Goal: Obtain resource: Obtain resource

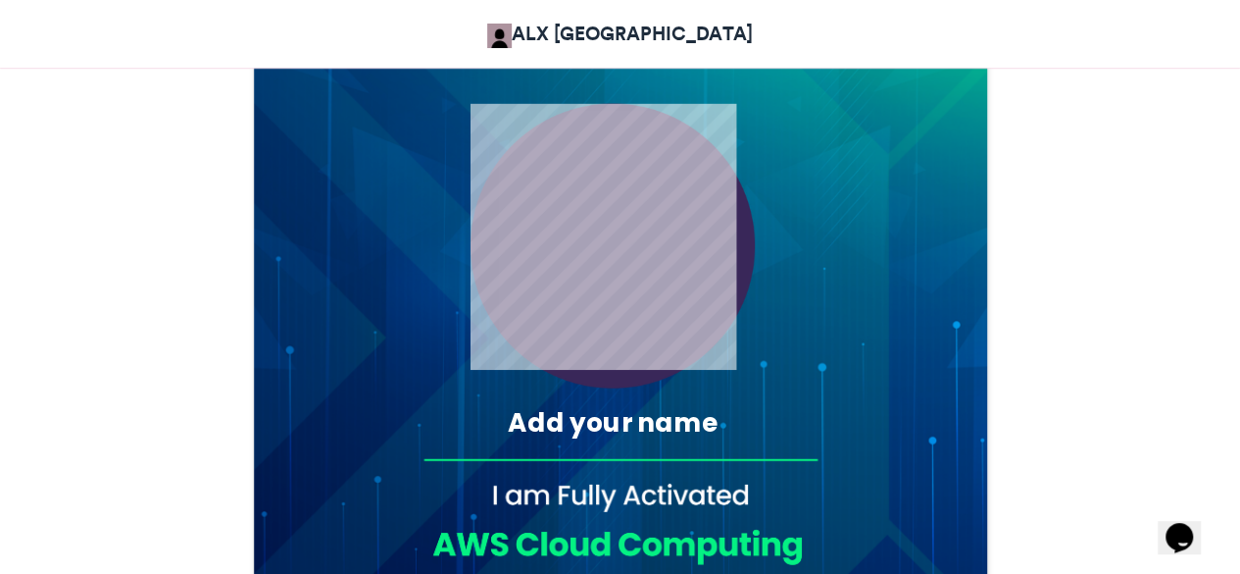
scroll to position [640, 0]
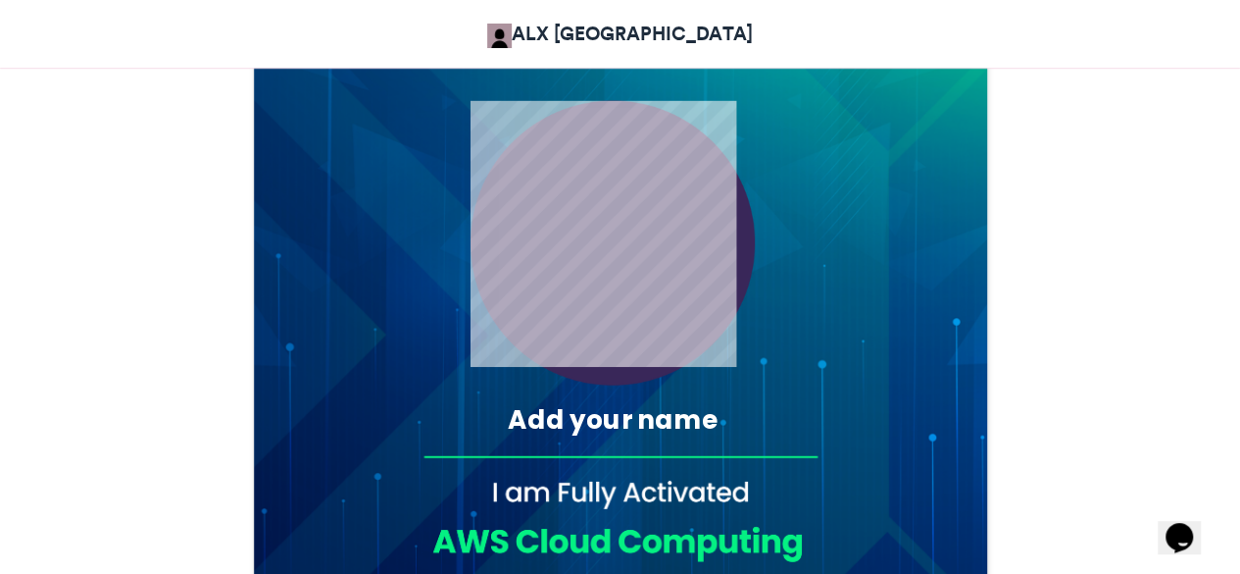
click at [738, 425] on div "Add your name" at bounding box center [613, 419] width 348 height 36
click at [714, 423] on div "Add your name" at bounding box center [613, 419] width 348 height 36
drag, startPoint x: 715, startPoint y: 417, endPoint x: 646, endPoint y: 423, distance: 68.9
click at [646, 423] on div "Add your name" at bounding box center [613, 419] width 348 height 36
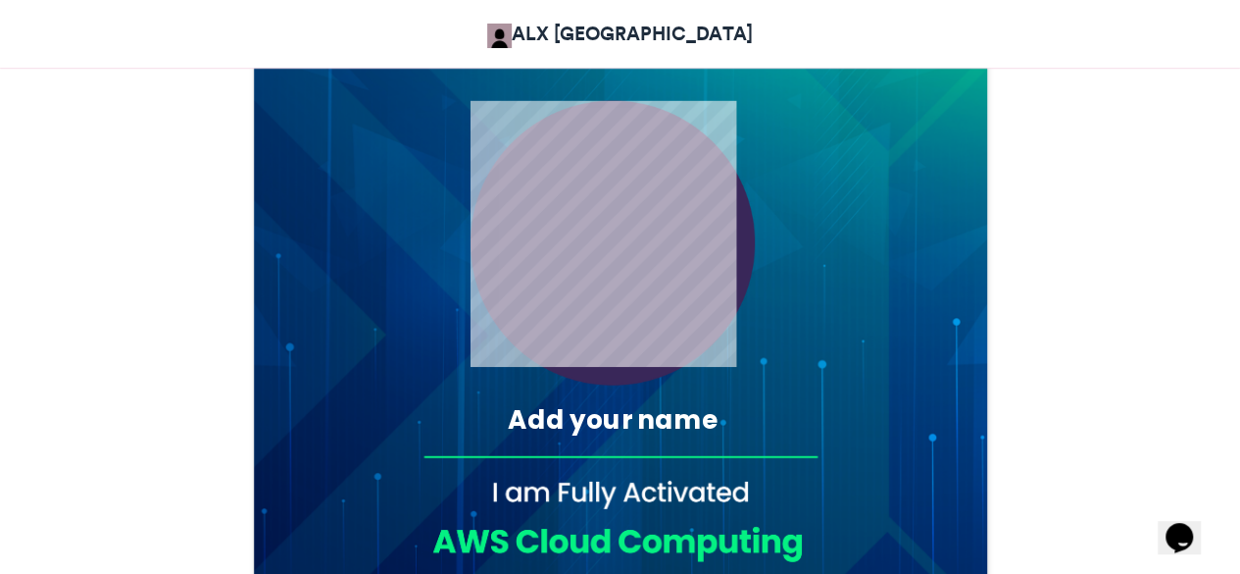
drag, startPoint x: 688, startPoint y: 424, endPoint x: 837, endPoint y: 472, distance: 156.6
click at [837, 472] on img at bounding box center [621, 344] width 734 height 734
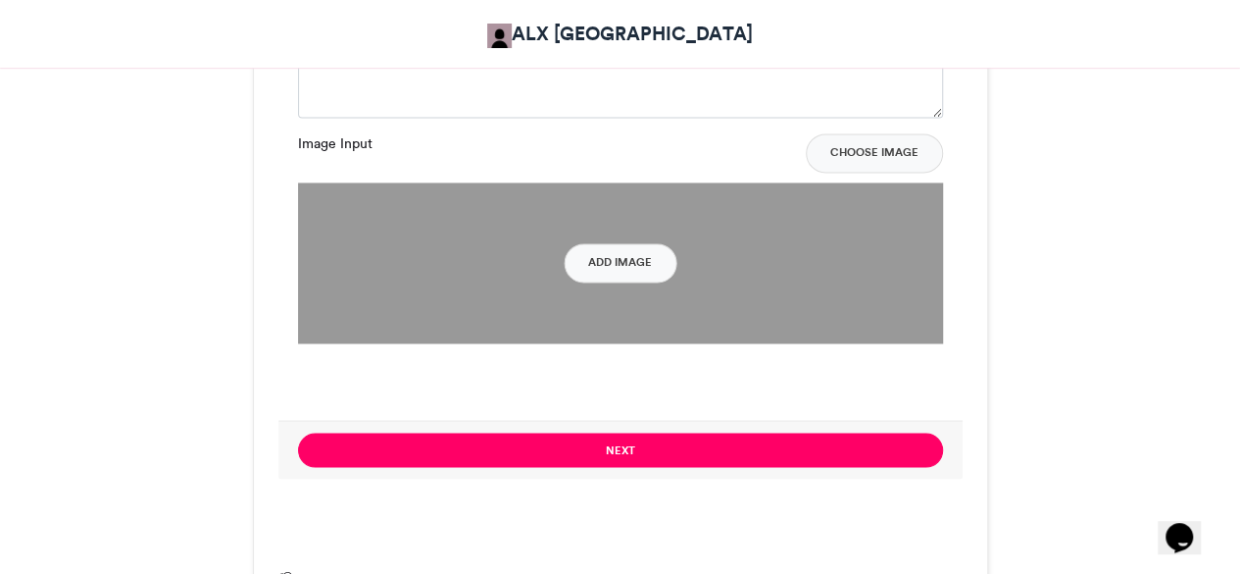
scroll to position [1449, 0]
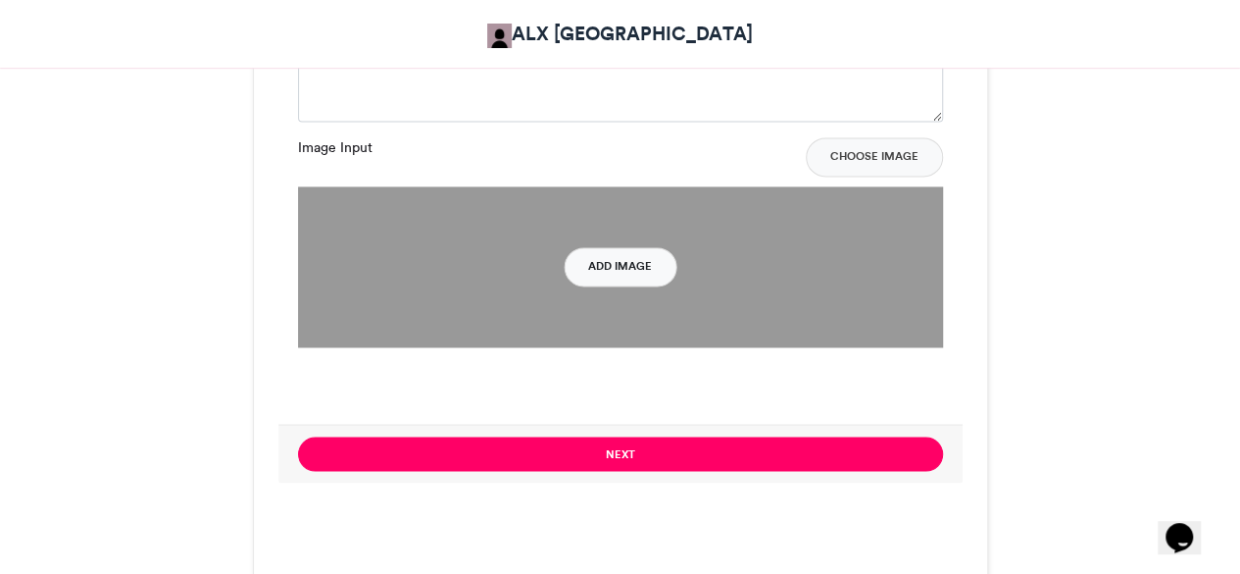
click at [603, 268] on button "Add Image" at bounding box center [620, 266] width 113 height 39
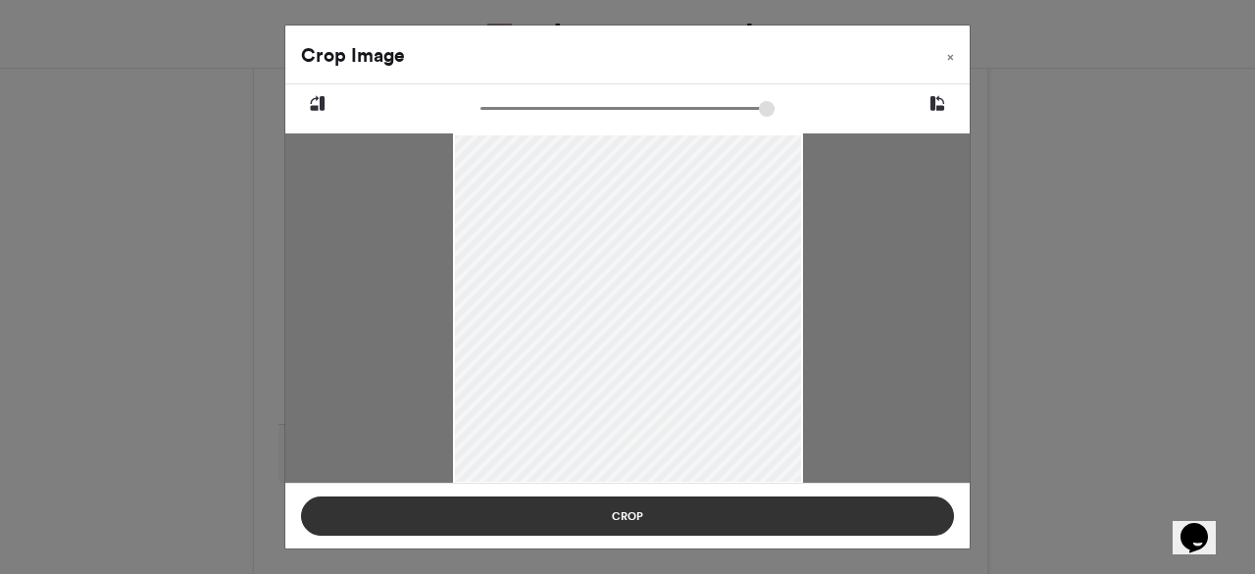
click at [863, 507] on button "Crop" at bounding box center [627, 515] width 653 height 39
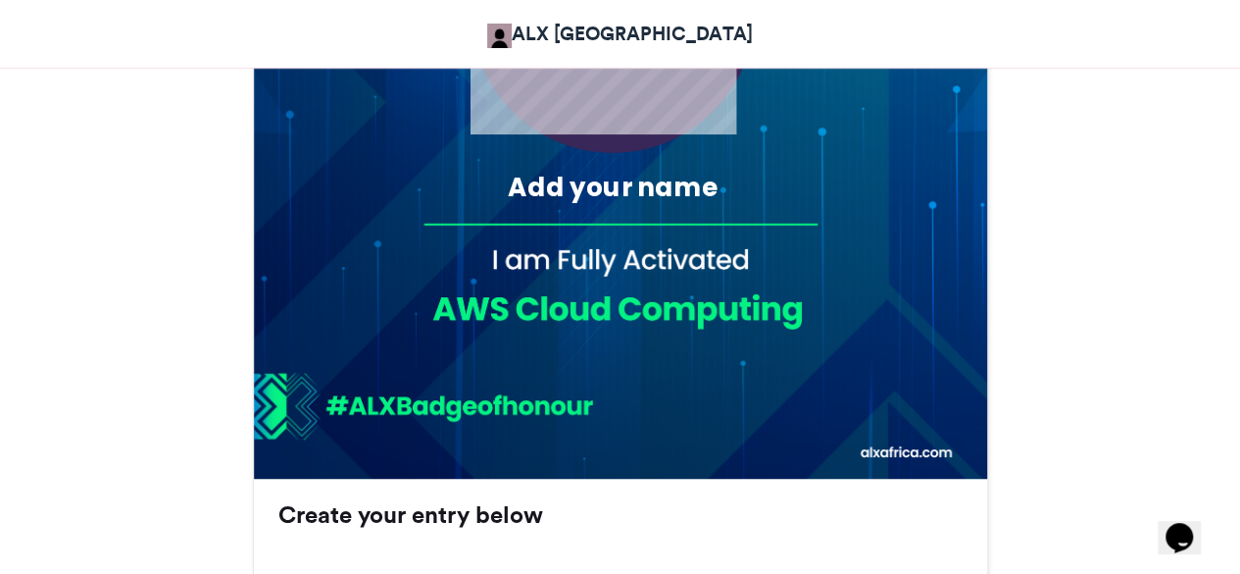
scroll to position [875, 0]
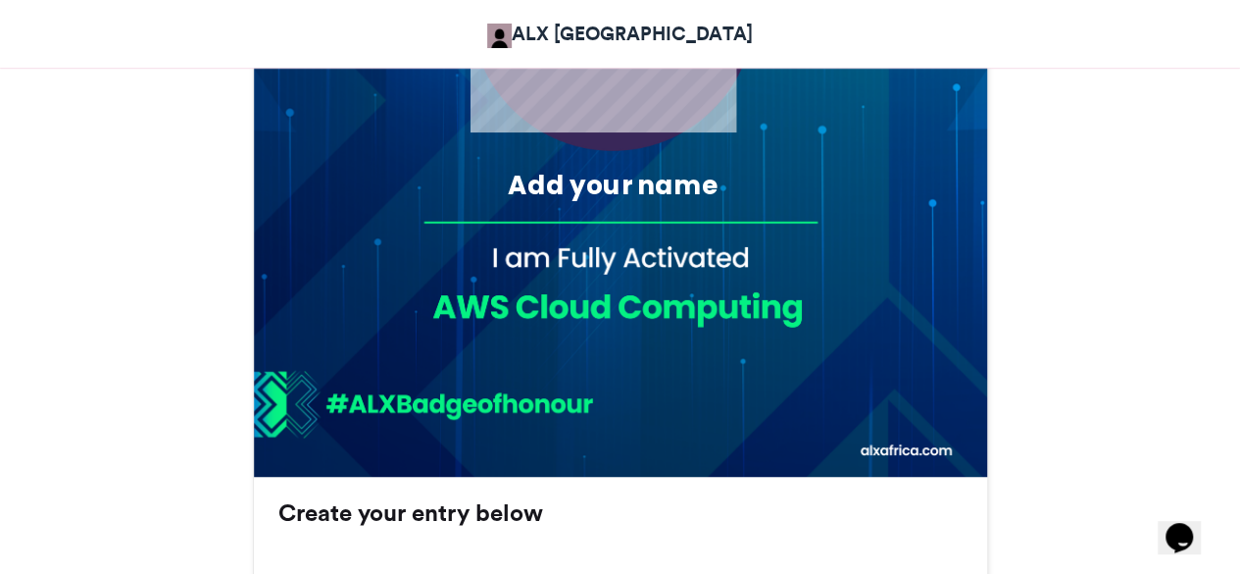
click at [678, 161] on img at bounding box center [621, 110] width 734 height 734
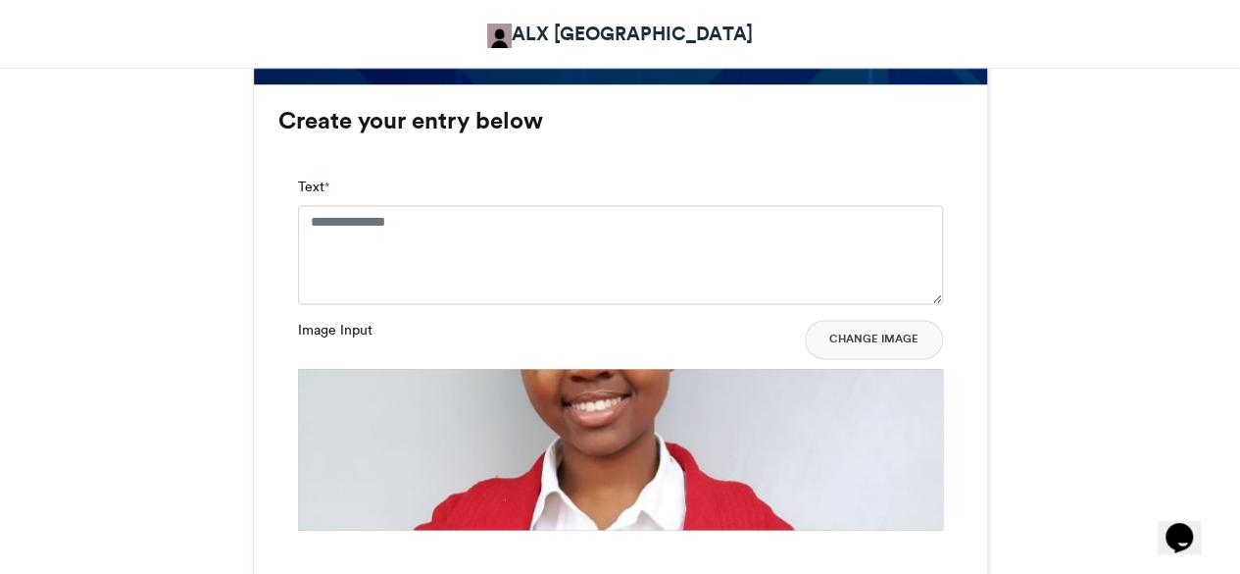
scroll to position [1299, 0]
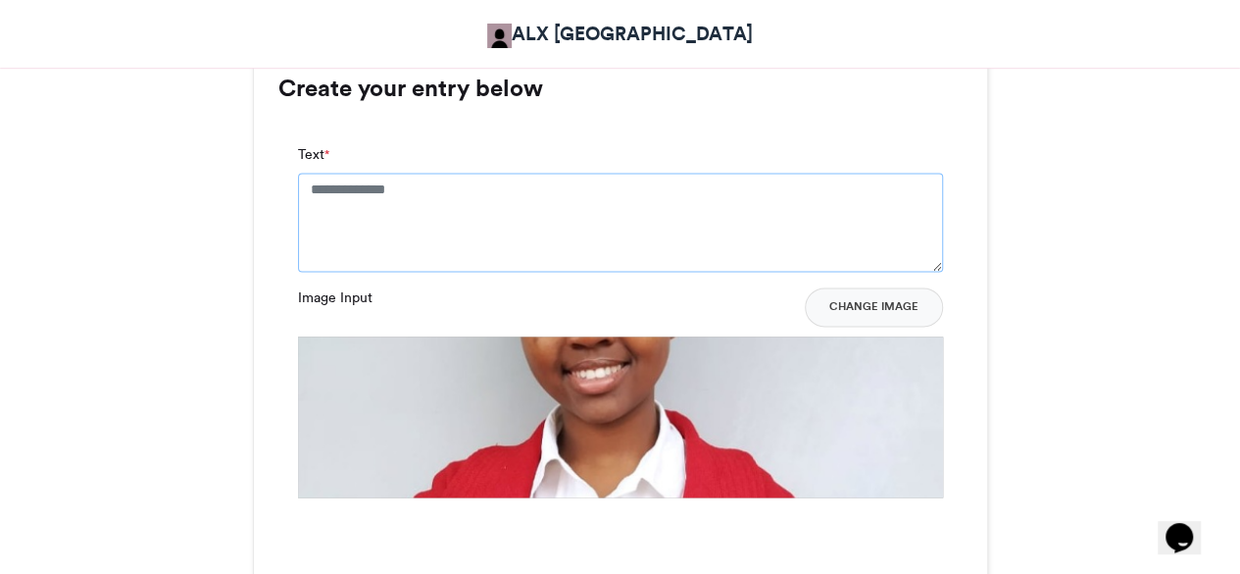
click at [869, 213] on textarea "Text *" at bounding box center [620, 222] width 645 height 98
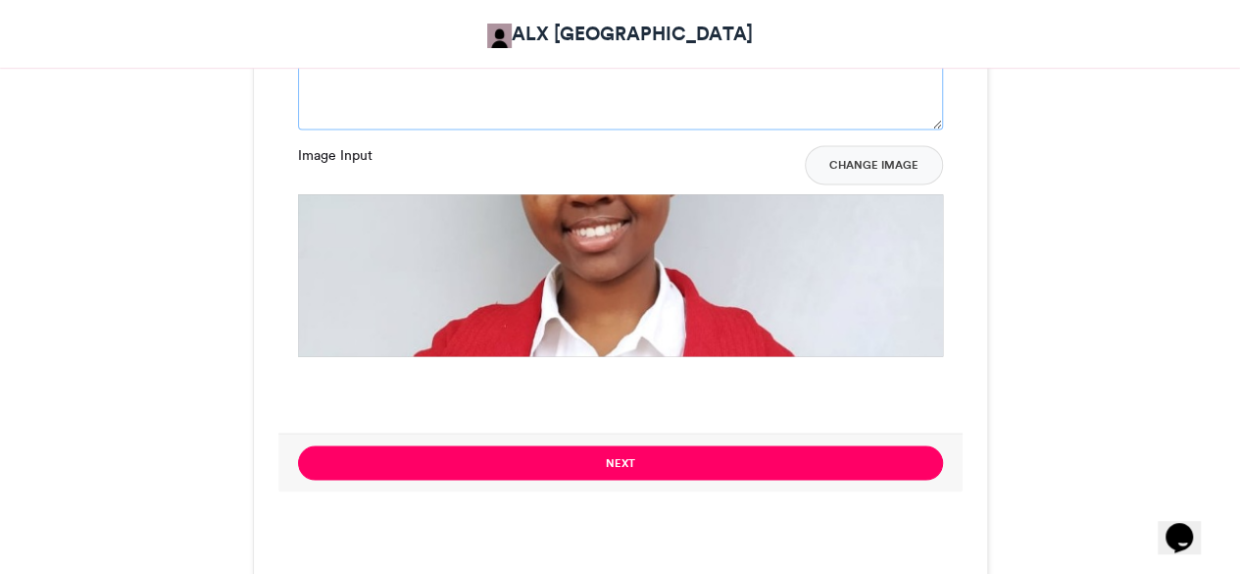
scroll to position [1462, 0]
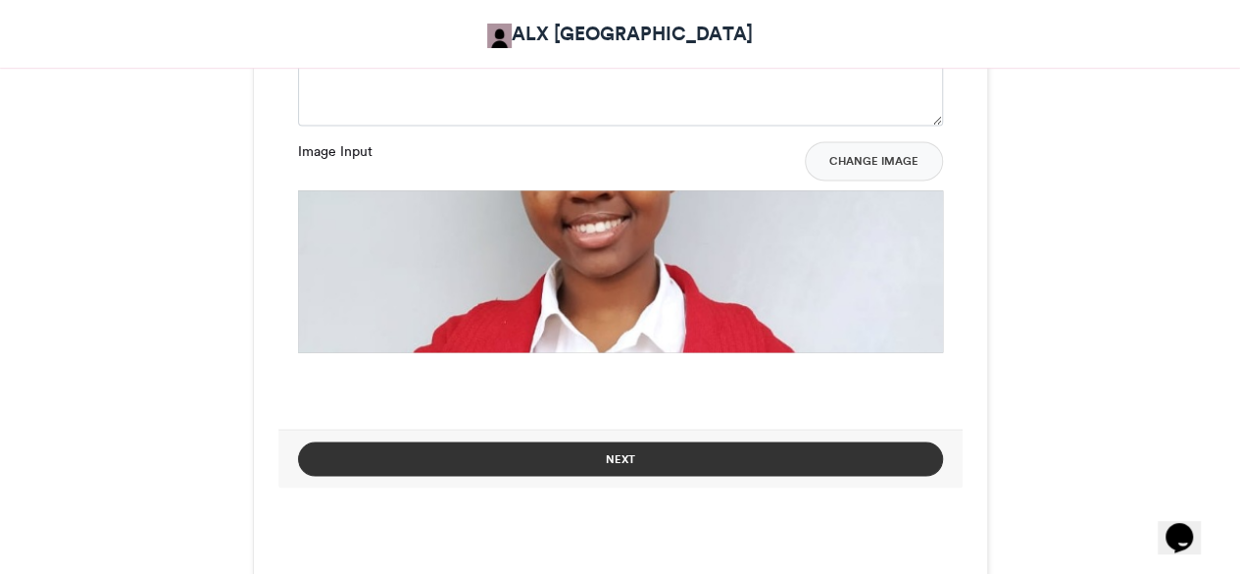
click at [829, 465] on button "Next" at bounding box center [620, 458] width 645 height 34
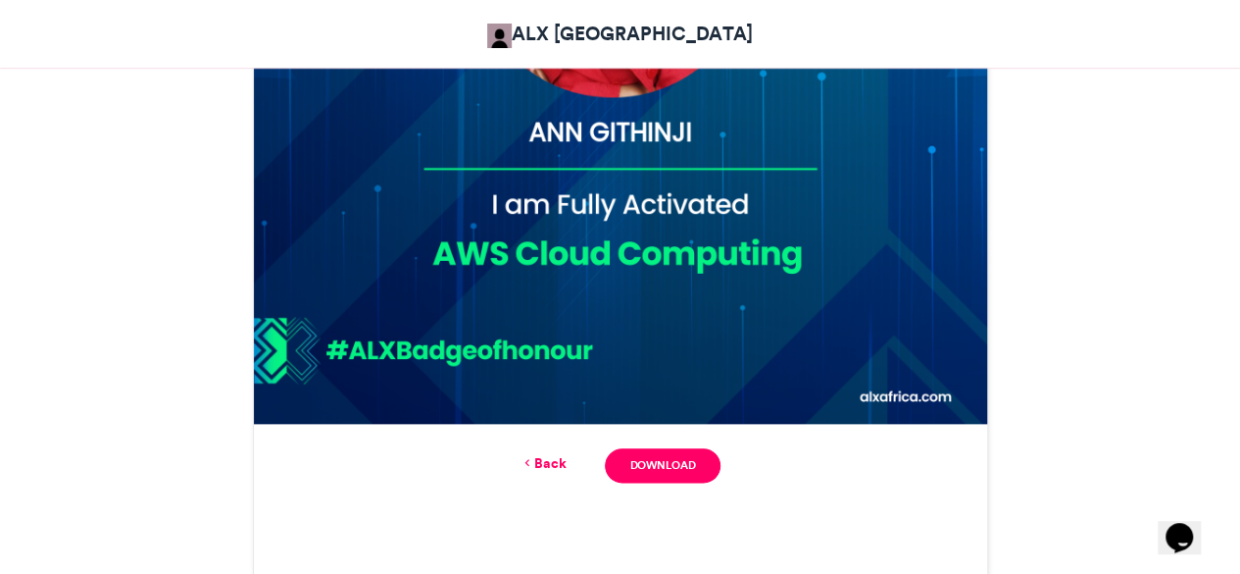
scroll to position [947, 0]
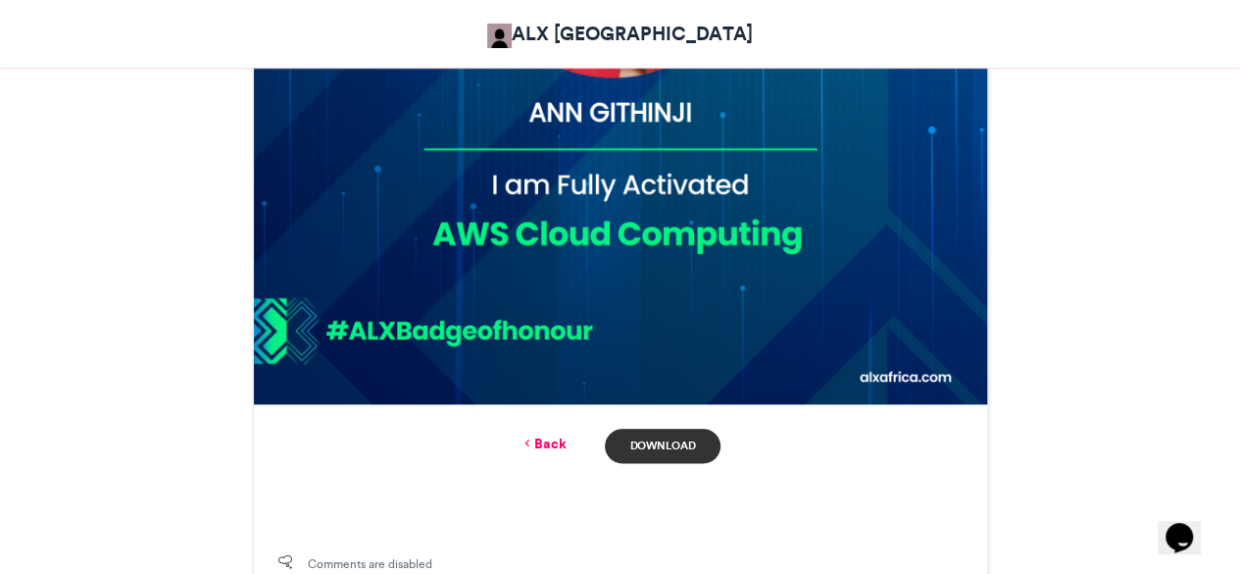
click at [684, 445] on link "Download" at bounding box center [662, 445] width 115 height 34
click at [543, 433] on link "Back" at bounding box center [543, 443] width 46 height 21
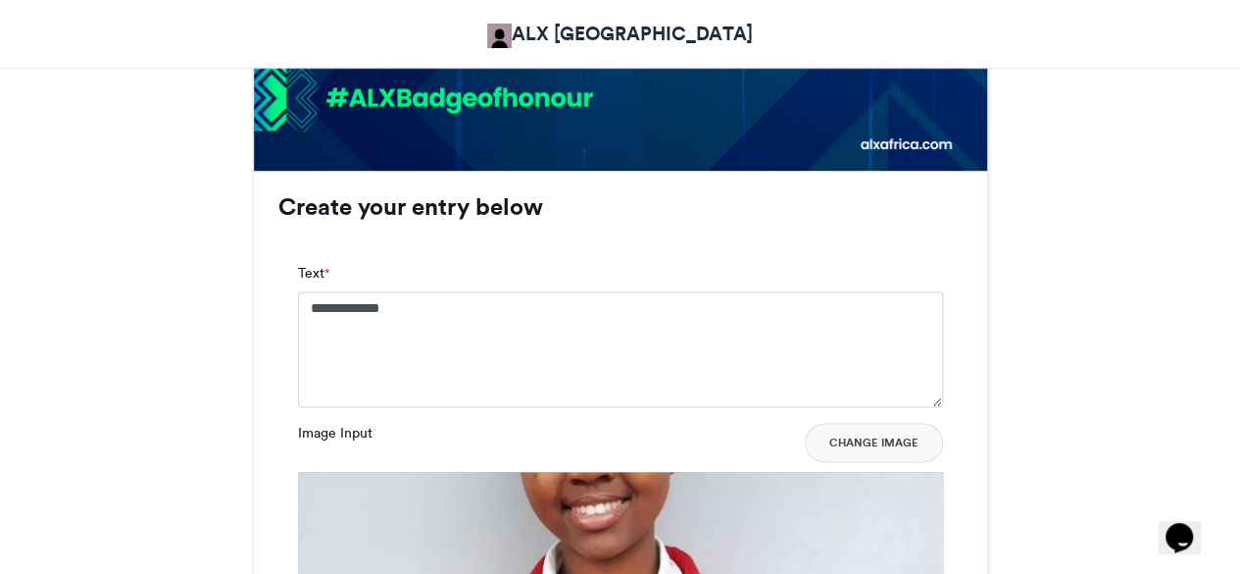
scroll to position [1179, 0]
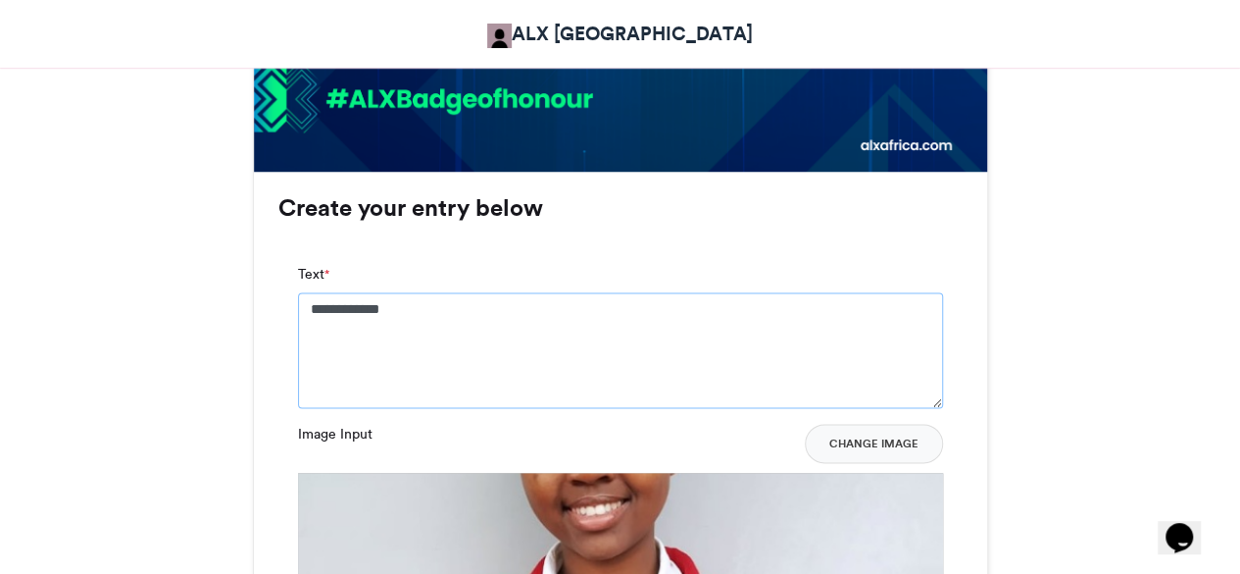
click at [425, 318] on textarea "**********" at bounding box center [620, 350] width 645 height 116
type textarea "*"
click at [418, 373] on textarea "Text *" at bounding box center [620, 350] width 645 height 116
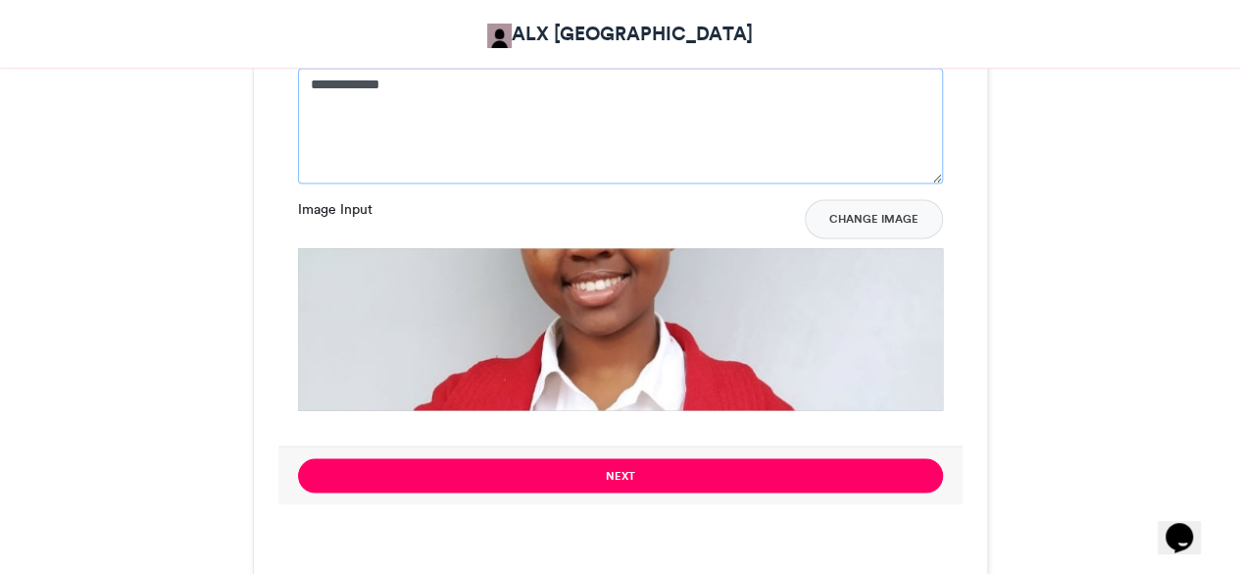
scroll to position [1434, 0]
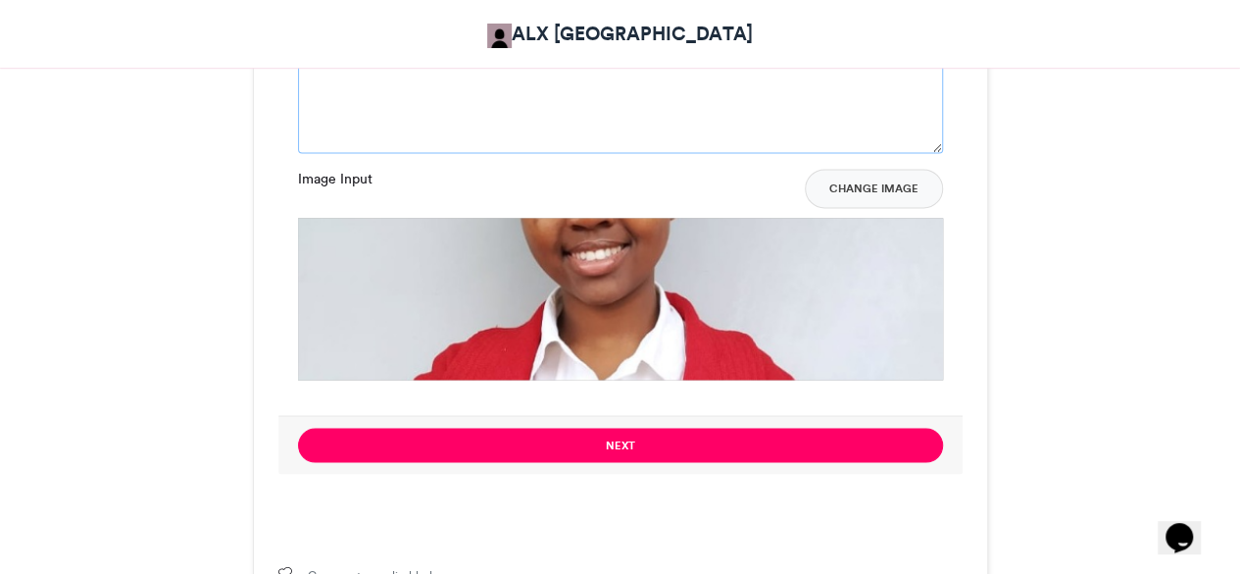
type textarea "**********"
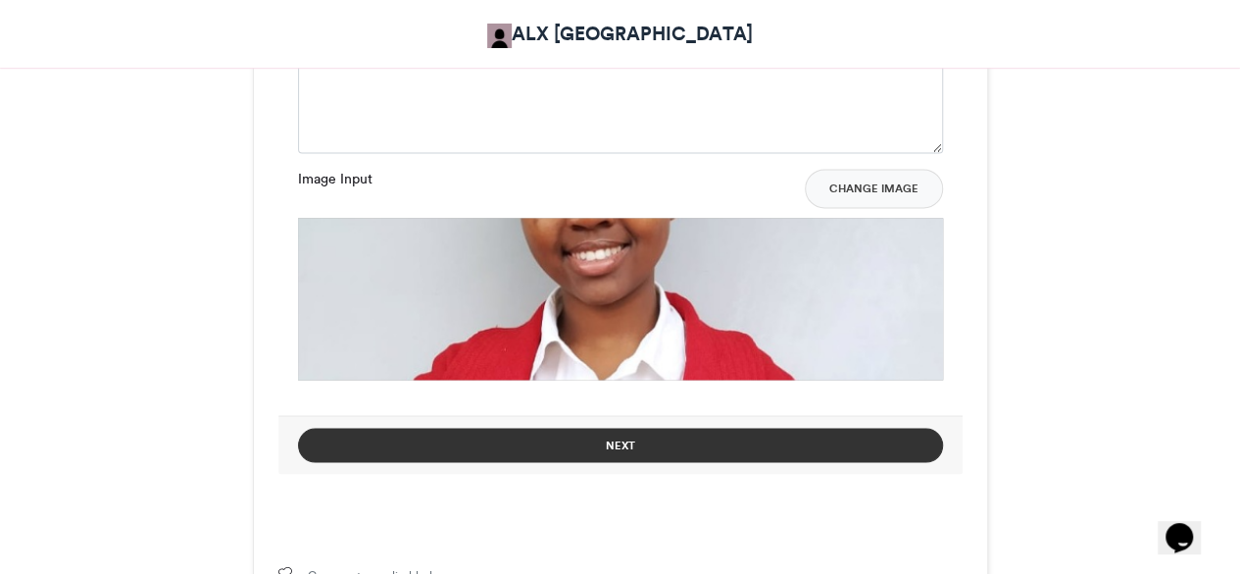
click at [826, 427] on button "Next" at bounding box center [620, 444] width 645 height 34
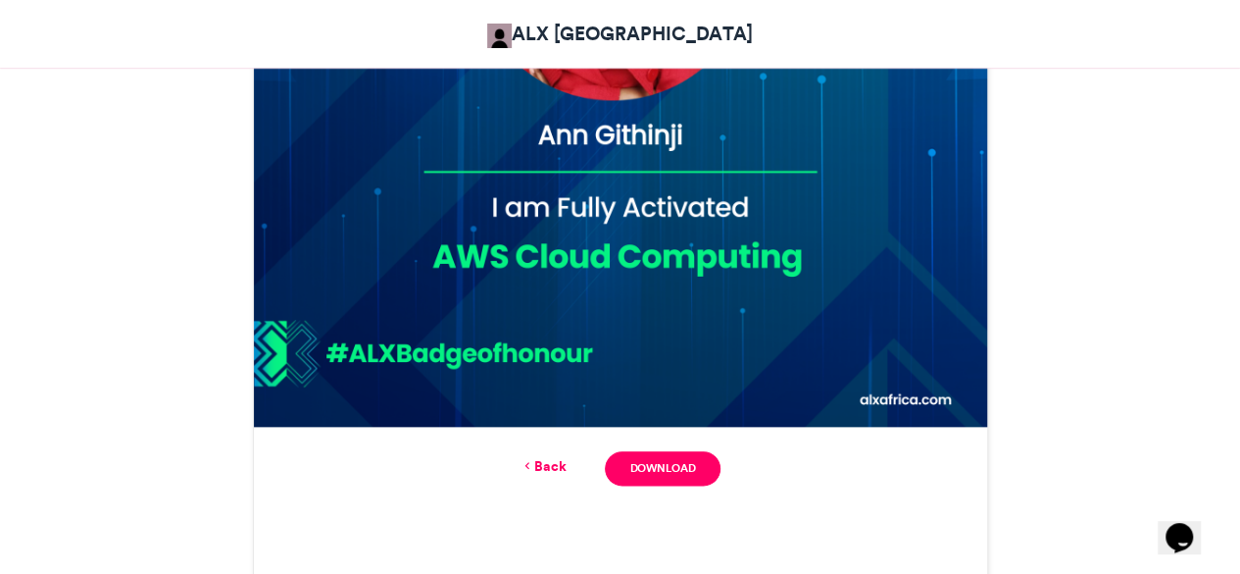
scroll to position [925, 0]
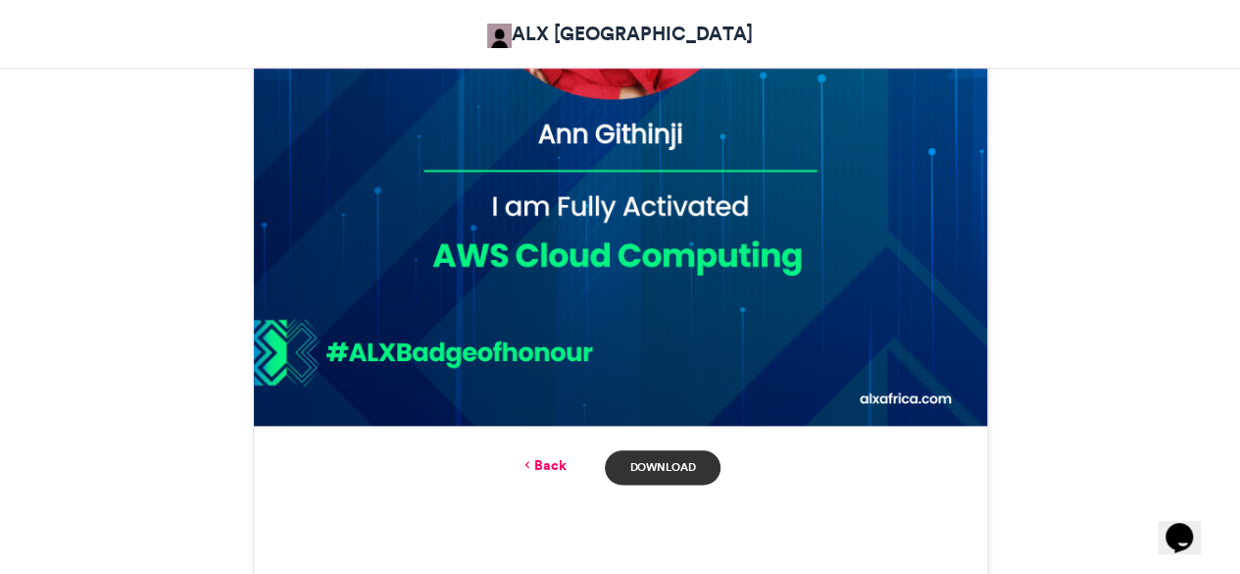
click at [673, 467] on link "Download" at bounding box center [662, 467] width 115 height 34
click at [1186, 352] on div "ALX Activation Badge of Honour ALX [GEOGRAPHIC_DATA] [DATE] 146 Views 60 0" at bounding box center [620, 15] width 1240 height 1346
